Goal: Task Accomplishment & Management: Use online tool/utility

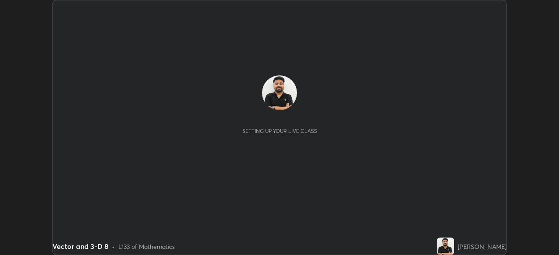
scroll to position [255, 558]
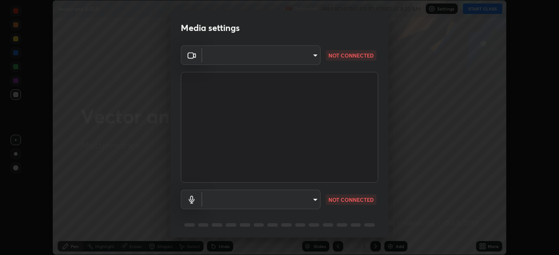
type input "68abbd0ba27f3b7b13d700706cc0a542acc53d6138fc99a51b3524be894f9c2a"
type input "default"
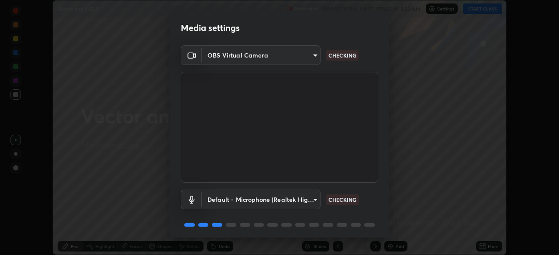
scroll to position [31, 0]
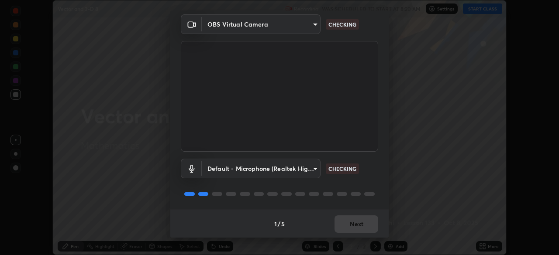
click at [370, 178] on div "Default - Microphone (Realtek High Definition Audio) default CHECKING" at bounding box center [279, 169] width 197 height 20
click at [372, 182] on div "Default - Microphone (Realtek High Definition Audio) default CHECKING" at bounding box center [279, 181] width 197 height 58
click at [371, 185] on div "Default - Microphone (Realtek High Definition Audio) default CHECKING" at bounding box center [279, 181] width 197 height 58
click at [369, 185] on div "Default - Microphone (Realtek High Definition Audio) default CHECKING" at bounding box center [279, 181] width 197 height 58
click at [368, 185] on div "Default - Microphone (Realtek High Definition Audio) default CHECKING" at bounding box center [279, 181] width 197 height 58
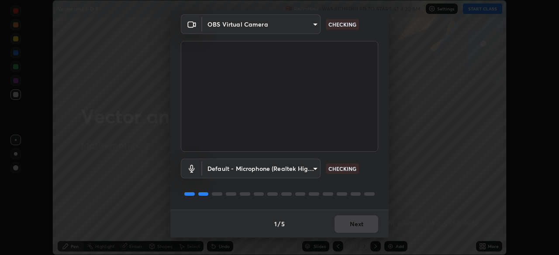
click at [368, 184] on div "Default - Microphone (Realtek High Definition Audio) default CHECKING" at bounding box center [279, 181] width 197 height 58
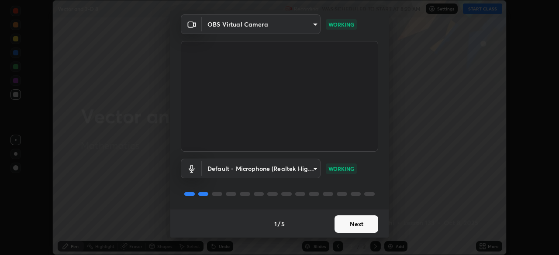
click at [368, 186] on div "Default - Microphone (Realtek High Definition Audio) default WORKING" at bounding box center [279, 181] width 197 height 58
click at [353, 224] on button "Next" at bounding box center [356, 224] width 44 height 17
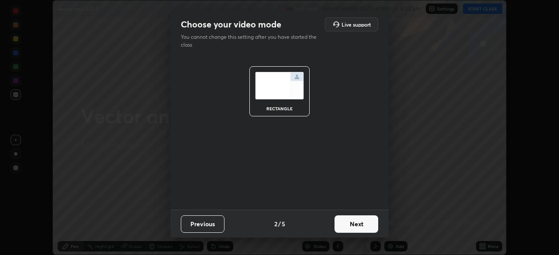
click at [355, 226] on button "Next" at bounding box center [356, 224] width 44 height 17
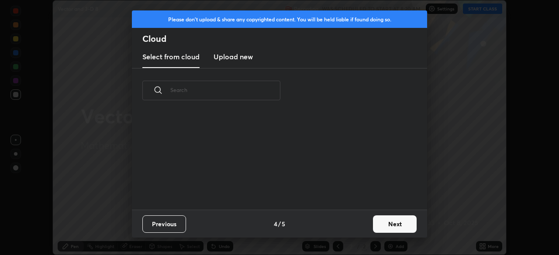
click at [357, 228] on div "Previous 4 / 5 Next" at bounding box center [279, 224] width 295 height 28
click at [380, 223] on button "Next" at bounding box center [395, 224] width 44 height 17
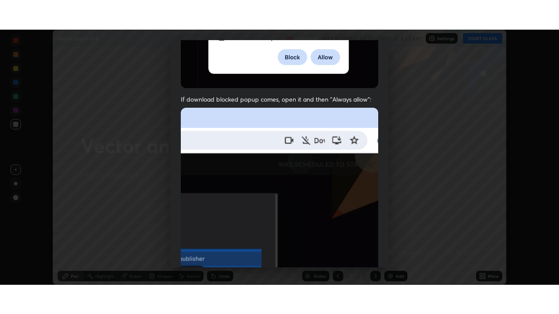
scroll to position [209, 0]
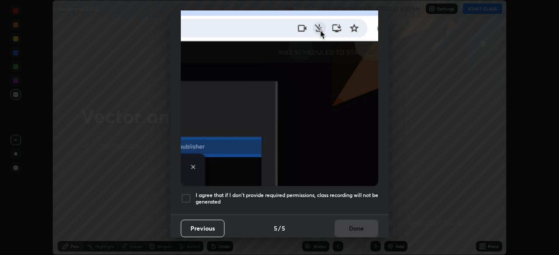
click at [190, 193] on div at bounding box center [186, 198] width 10 height 10
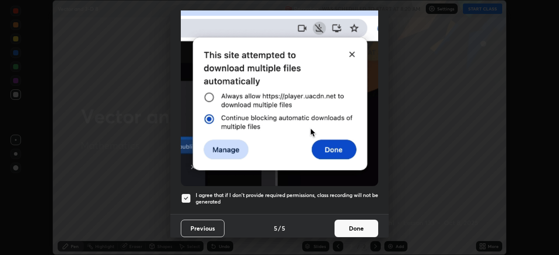
click at [351, 222] on button "Done" at bounding box center [356, 228] width 44 height 17
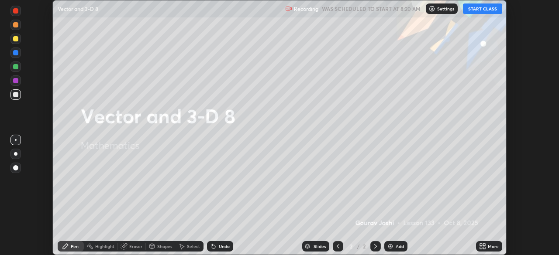
click at [481, 9] on button "START CLASS" at bounding box center [482, 8] width 39 height 10
click at [484, 245] on icon at bounding box center [484, 245] width 2 height 2
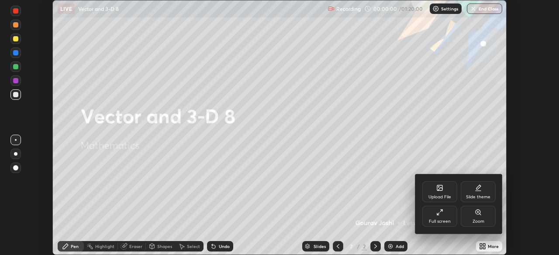
click at [446, 219] on div "Full screen" at bounding box center [439, 216] width 35 height 21
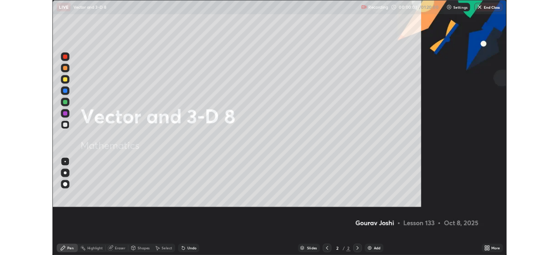
scroll to position [314, 559]
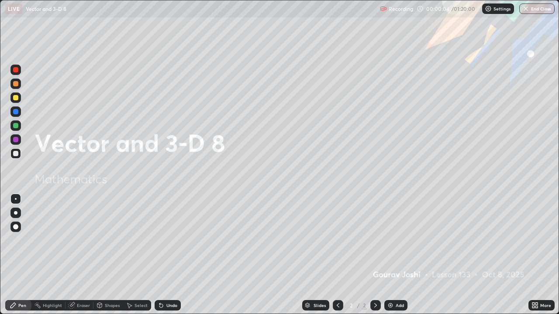
click at [392, 255] on img at bounding box center [390, 305] width 7 height 7
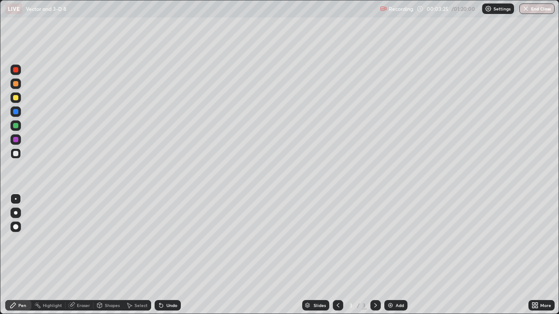
click at [16, 99] on div at bounding box center [15, 97] width 5 height 5
click at [391, 255] on div "Add" at bounding box center [395, 305] width 23 height 10
click at [20, 155] on div at bounding box center [15, 153] width 10 height 10
click at [164, 255] on div "Undo" at bounding box center [167, 305] width 26 height 10
click at [167, 255] on div "Undo" at bounding box center [171, 305] width 11 height 4
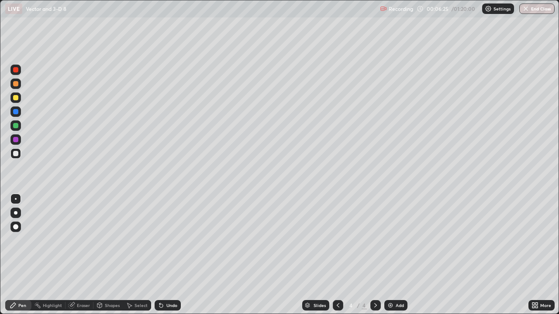
click at [165, 255] on div "Undo" at bounding box center [167, 305] width 26 height 10
click at [164, 255] on div "Undo" at bounding box center [167, 305] width 26 height 10
click at [85, 255] on div "Eraser" at bounding box center [83, 305] width 13 height 4
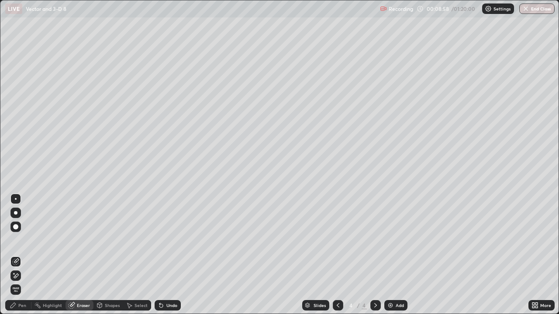
click at [17, 255] on div "Pen" at bounding box center [18, 305] width 26 height 10
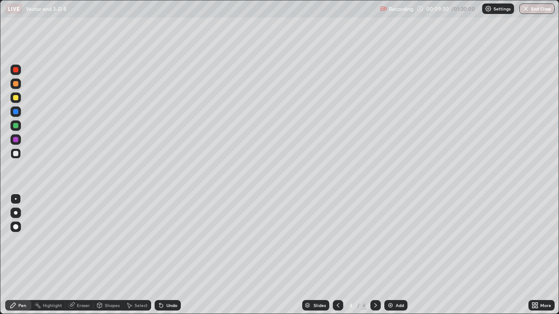
click at [168, 255] on div "Undo" at bounding box center [171, 305] width 11 height 4
click at [391, 255] on img at bounding box center [390, 305] width 7 height 7
click at [17, 97] on div at bounding box center [15, 97] width 5 height 5
click at [16, 154] on div at bounding box center [15, 153] width 5 height 5
click at [163, 255] on div "Undo" at bounding box center [167, 305] width 26 height 10
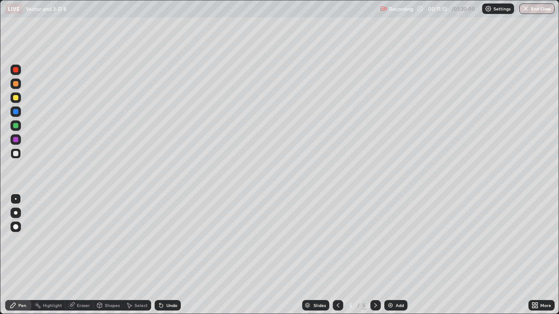
click at [164, 255] on div "Undo" at bounding box center [167, 305] width 26 height 10
click at [159, 255] on icon at bounding box center [159, 303] width 1 height 1
click at [391, 255] on div "Add" at bounding box center [395, 305] width 23 height 10
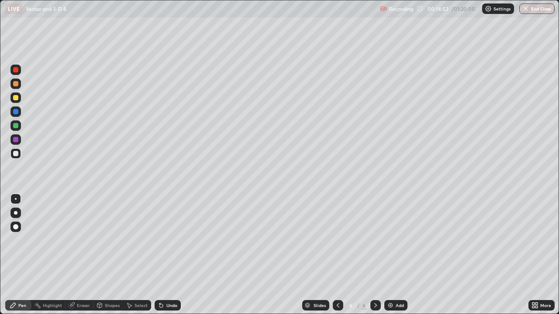
click at [17, 149] on div at bounding box center [15, 153] width 10 height 10
click at [163, 255] on div "Undo" at bounding box center [167, 305] width 26 height 10
click at [16, 98] on div at bounding box center [15, 97] width 5 height 5
click at [15, 98] on div at bounding box center [15, 97] width 5 height 5
click at [16, 126] on div at bounding box center [15, 125] width 5 height 5
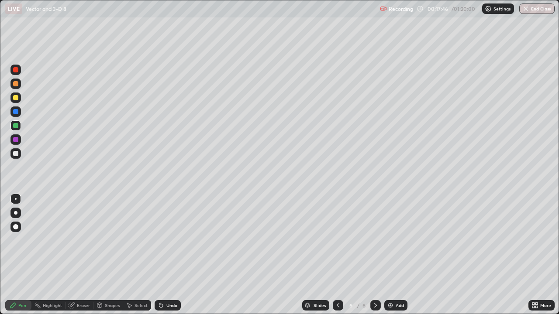
click at [19, 150] on div at bounding box center [15, 153] width 10 height 10
click at [16, 154] on div at bounding box center [15, 153] width 5 height 5
click at [392, 255] on img at bounding box center [390, 305] width 7 height 7
click at [18, 99] on div at bounding box center [15, 97] width 5 height 5
click at [171, 255] on div "Undo" at bounding box center [167, 305] width 26 height 10
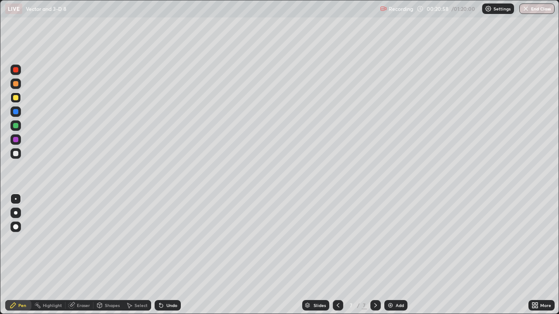
click at [165, 255] on div "Undo" at bounding box center [167, 305] width 26 height 10
click at [16, 126] on div at bounding box center [15, 125] width 5 height 5
click at [19, 73] on div at bounding box center [15, 70] width 10 height 10
click at [164, 255] on div "Undo" at bounding box center [167, 305] width 26 height 10
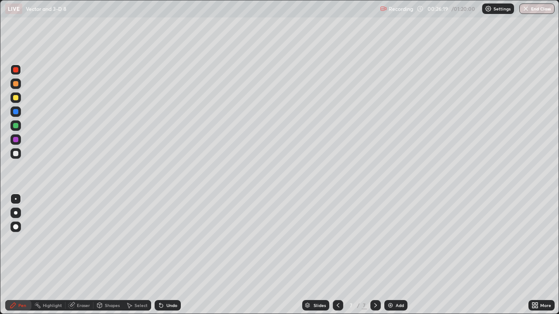
click at [166, 255] on div "Undo" at bounding box center [171, 305] width 11 height 4
click at [160, 255] on icon at bounding box center [160, 305] width 3 height 3
click at [161, 255] on icon at bounding box center [160, 305] width 3 height 3
click at [160, 255] on icon at bounding box center [160, 305] width 3 height 3
click at [159, 255] on icon at bounding box center [159, 303] width 1 height 1
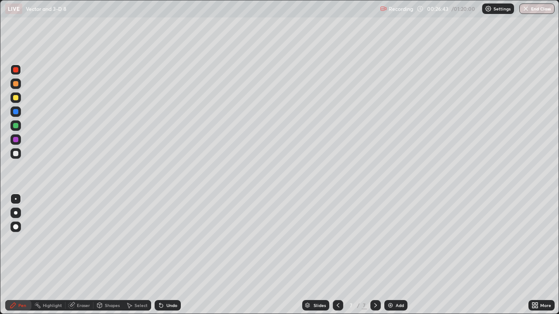
click at [163, 255] on icon at bounding box center [161, 305] width 7 height 7
click at [164, 255] on div "Undo" at bounding box center [167, 305] width 26 height 10
click at [163, 255] on div "Undo" at bounding box center [167, 305] width 26 height 10
click at [392, 255] on img at bounding box center [390, 305] width 7 height 7
click at [16, 155] on div at bounding box center [15, 153] width 5 height 5
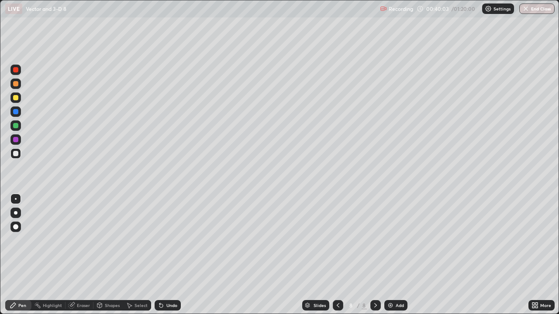
click at [158, 255] on icon at bounding box center [161, 305] width 7 height 7
click at [159, 255] on icon at bounding box center [160, 305] width 3 height 3
click at [161, 255] on icon at bounding box center [161, 305] width 7 height 7
click at [175, 255] on div "Undo" at bounding box center [167, 305] width 26 height 10
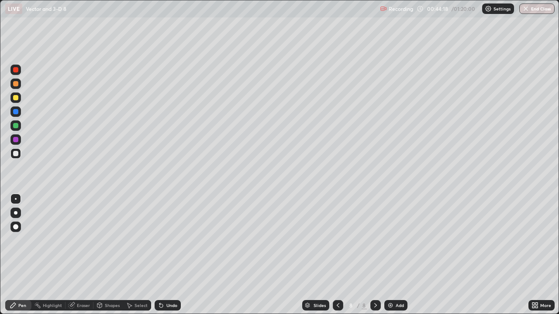
click at [19, 74] on div at bounding box center [15, 70] width 10 height 14
click at [14, 154] on div at bounding box center [15, 153] width 5 height 5
click at [395, 255] on div "Add" at bounding box center [399, 305] width 8 height 4
click at [16, 154] on div at bounding box center [15, 153] width 5 height 5
click at [15, 100] on div at bounding box center [15, 97] width 5 height 5
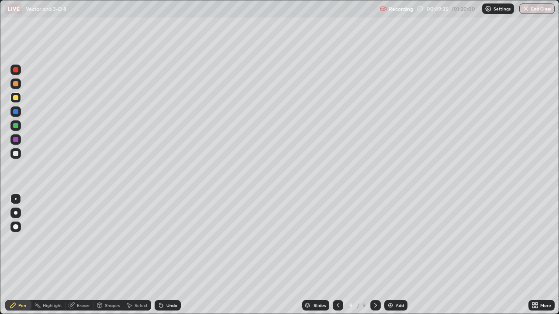
click at [14, 153] on div at bounding box center [15, 153] width 5 height 5
click at [172, 255] on div "Undo" at bounding box center [171, 305] width 11 height 4
click at [163, 255] on icon at bounding box center [161, 305] width 7 height 7
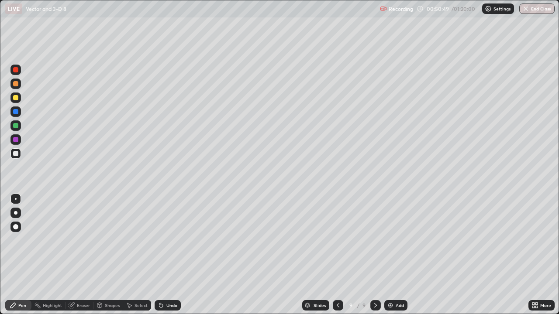
click at [17, 99] on div at bounding box center [15, 97] width 5 height 5
click at [15, 155] on div at bounding box center [15, 153] width 5 height 5
click at [391, 255] on div "Add" at bounding box center [395, 305] width 23 height 10
click at [80, 255] on div "Eraser" at bounding box center [83, 305] width 13 height 4
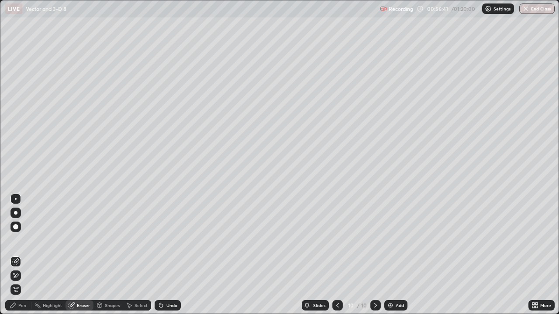
click at [17, 255] on div "Pen" at bounding box center [18, 305] width 26 height 10
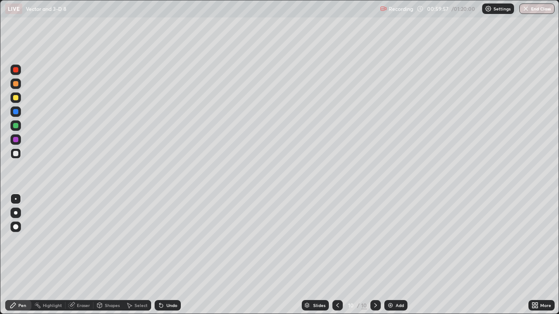
click at [16, 126] on div at bounding box center [15, 125] width 5 height 5
click at [16, 72] on div at bounding box center [15, 69] width 5 height 5
click at [14, 155] on div at bounding box center [15, 153] width 5 height 5
click at [15, 127] on div at bounding box center [15, 125] width 5 height 5
click at [11, 128] on div at bounding box center [15, 125] width 10 height 10
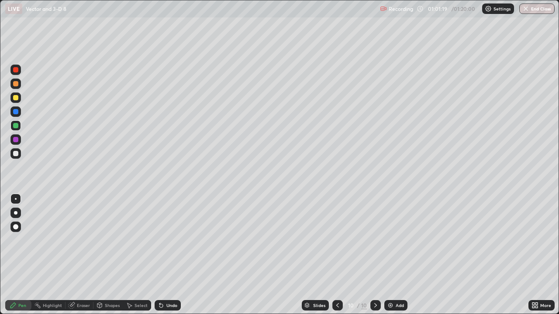
click at [14, 156] on div at bounding box center [15, 153] width 5 height 5
click at [391, 255] on img at bounding box center [390, 305] width 7 height 7
click at [165, 255] on div "Undo" at bounding box center [167, 305] width 26 height 10
click at [166, 255] on div "Undo" at bounding box center [171, 305] width 11 height 4
click at [162, 255] on icon at bounding box center [161, 305] width 7 height 7
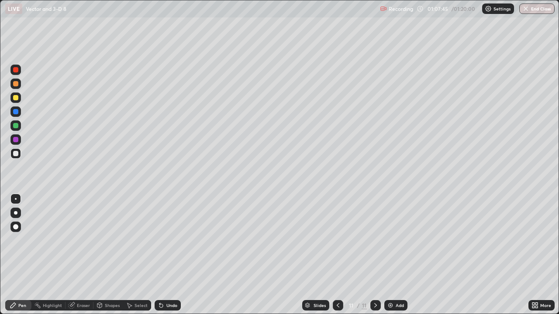
click at [394, 255] on div "Add" at bounding box center [395, 305] width 23 height 10
click at [15, 99] on div at bounding box center [15, 97] width 5 height 5
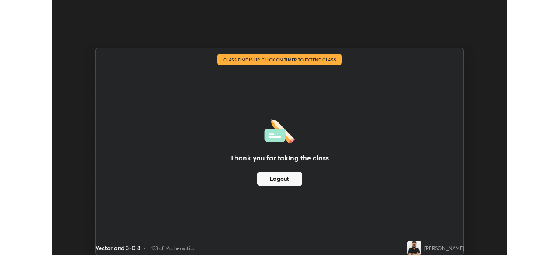
scroll to position [43384, 43081]
